Goal: Information Seeking & Learning: Find specific fact

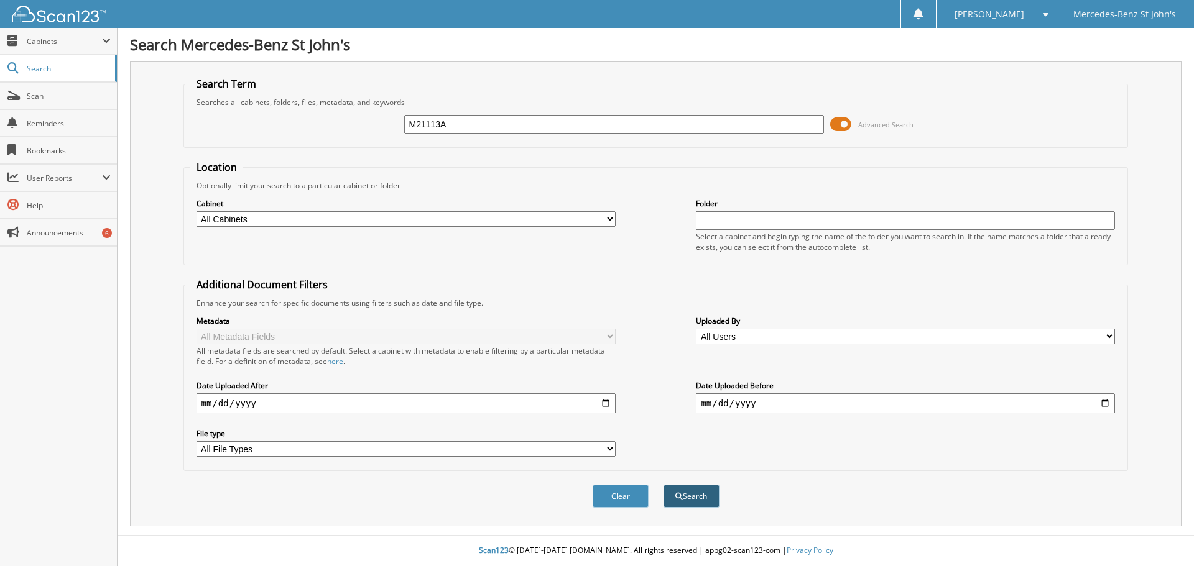
type input "M21113A"
click at [692, 507] on button "Search" at bounding box center [691, 496] width 56 height 23
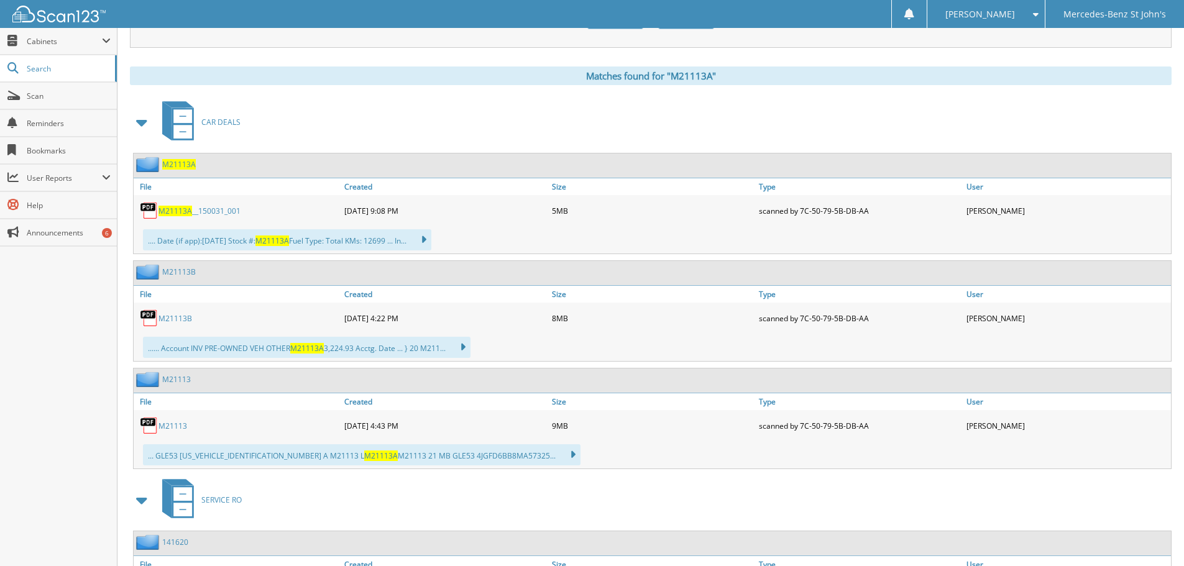
scroll to position [456, 0]
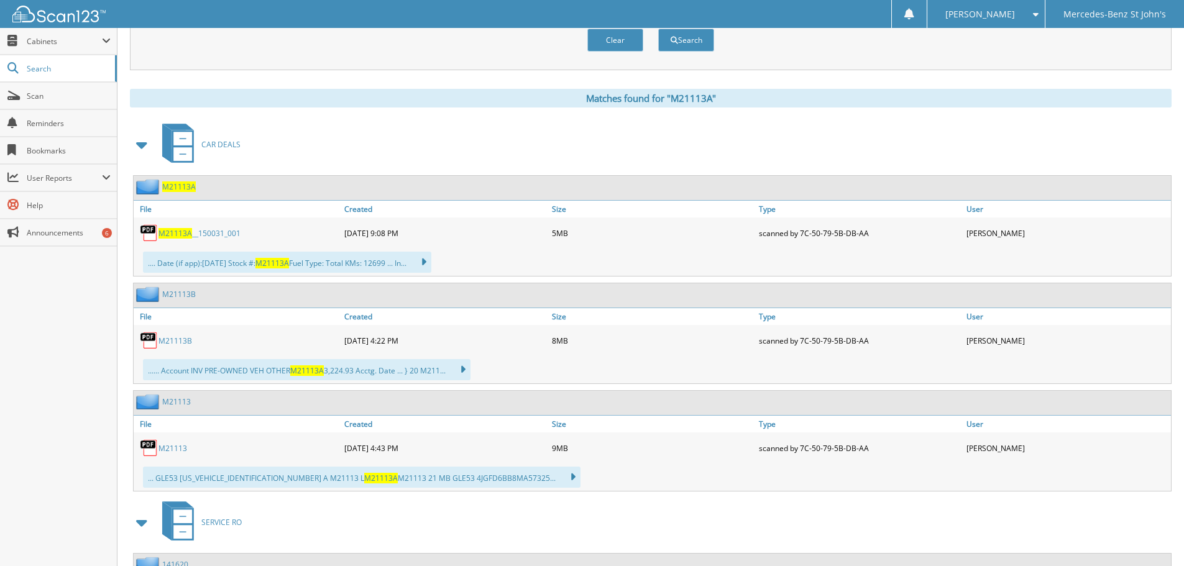
click at [197, 234] on link "M21113A __150031_001" at bounding box center [200, 233] width 82 height 11
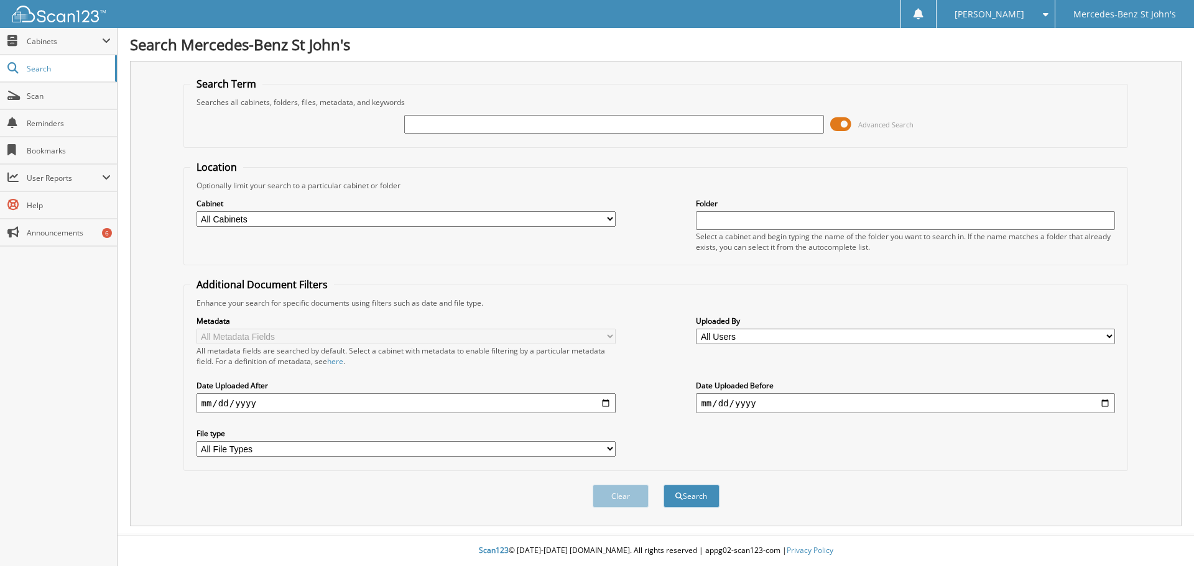
drag, startPoint x: 515, startPoint y: 127, endPoint x: 532, endPoint y: 126, distance: 16.8
click at [515, 127] on input "text" at bounding box center [613, 124] width 419 height 19
paste input "B16006"
type input "B16006"
click at [697, 506] on button "Search" at bounding box center [691, 496] width 56 height 23
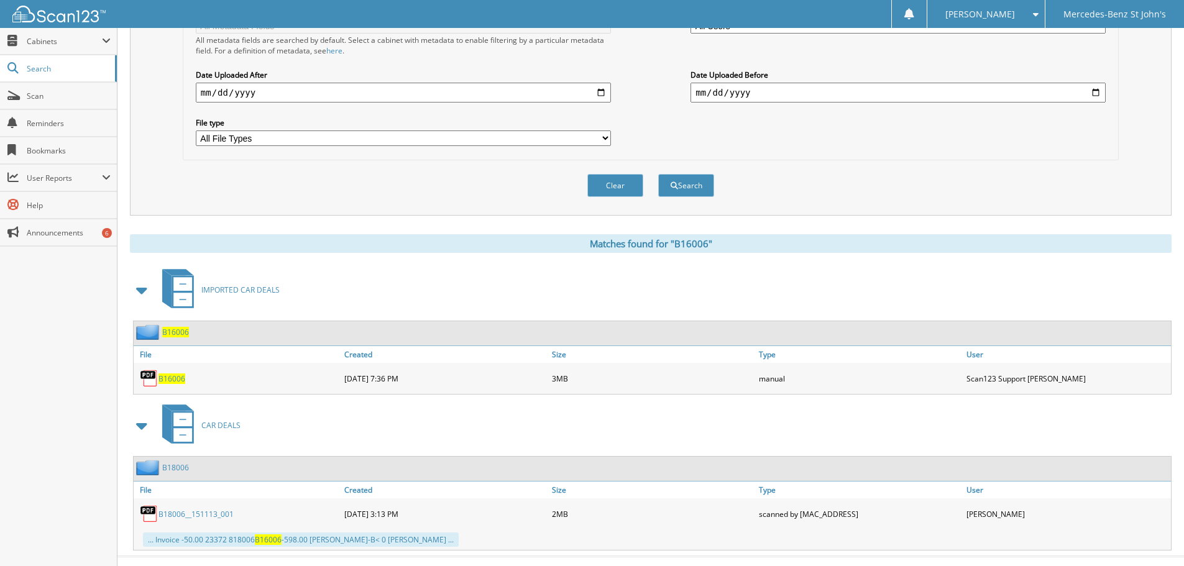
scroll to position [333, 0]
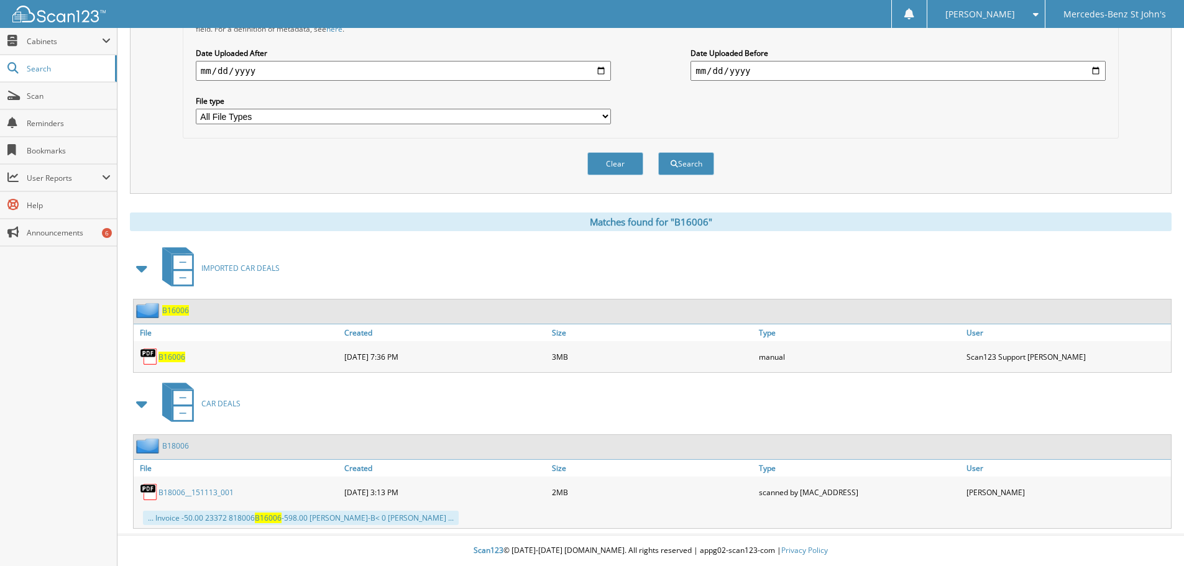
click at [175, 357] on span "B16006" at bounding box center [172, 357] width 27 height 11
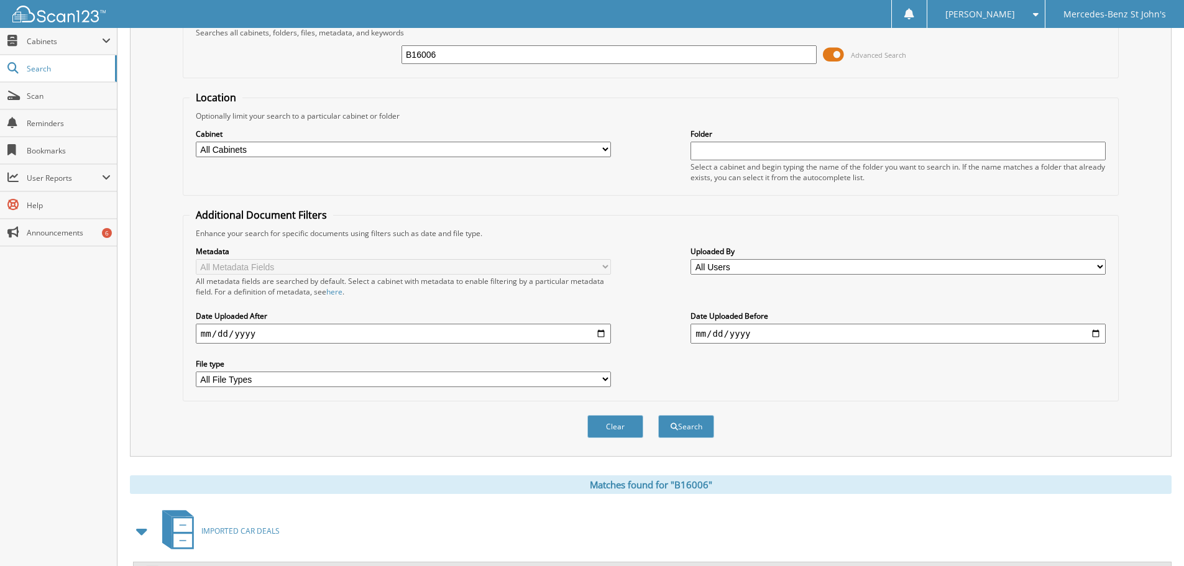
scroll to position [0, 0]
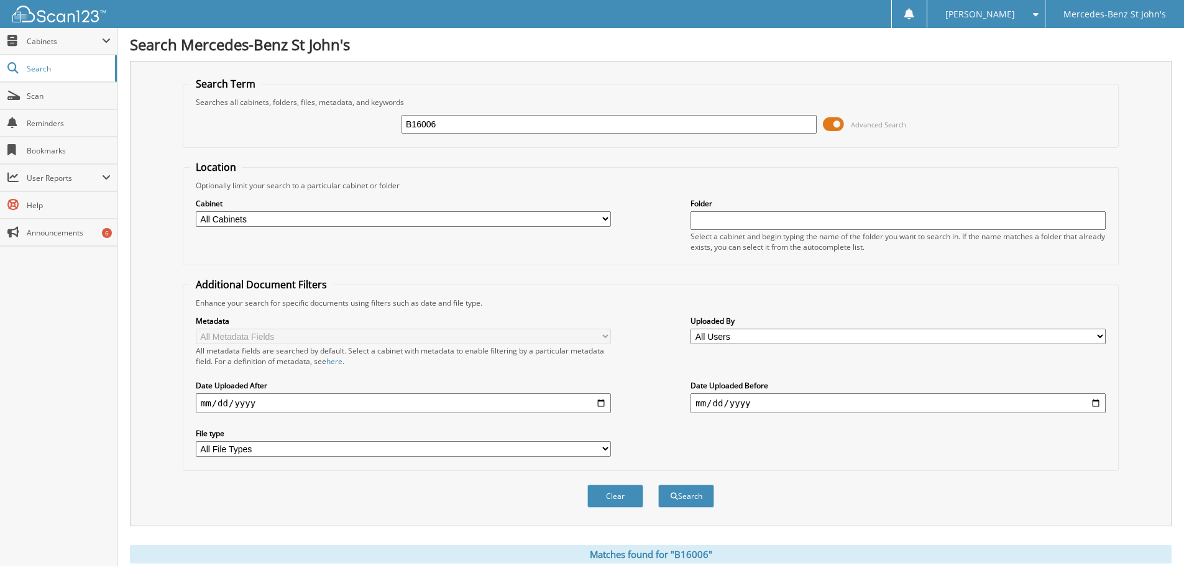
drag, startPoint x: 388, startPoint y: 126, endPoint x: 364, endPoint y: 128, distance: 23.7
click at [354, 126] on div "B16006 Advanced Search" at bounding box center [651, 125] width 923 height 34
paste input "M18017"
type input "M18017"
click at [691, 491] on button "Search" at bounding box center [686, 496] width 56 height 23
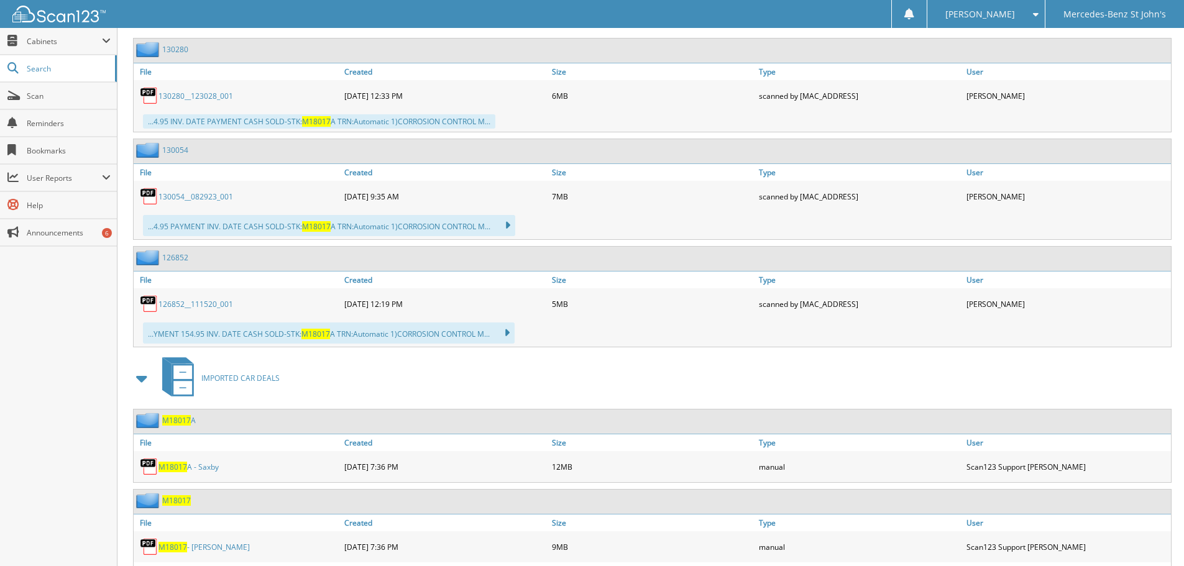
scroll to position [1031, 0]
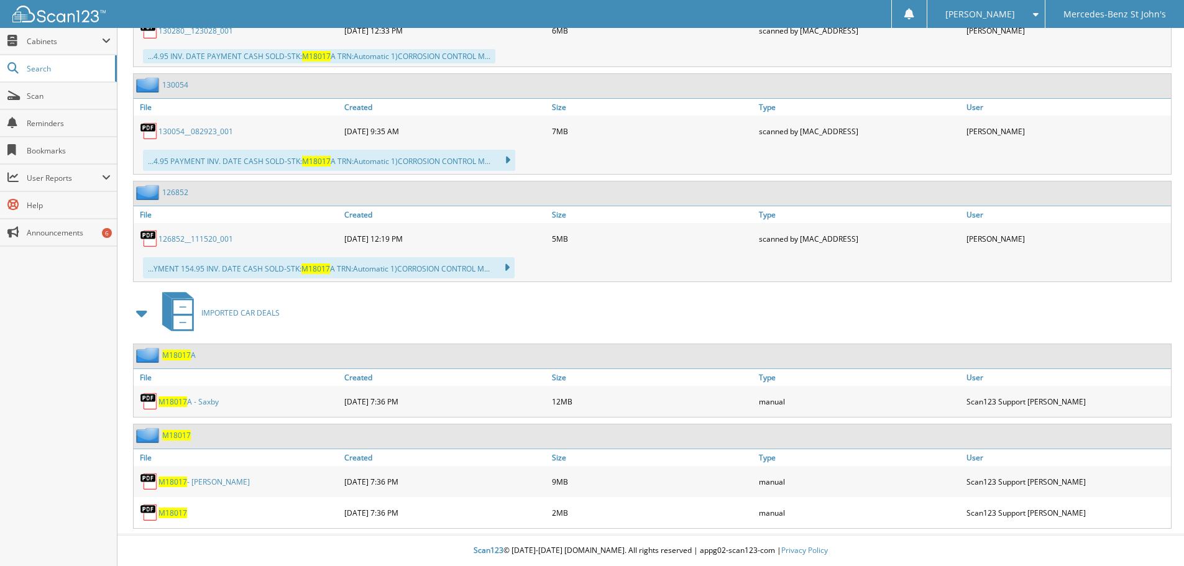
click at [186, 479] on span "M18017" at bounding box center [173, 482] width 29 height 11
